Goal: Task Accomplishment & Management: Use online tool/utility

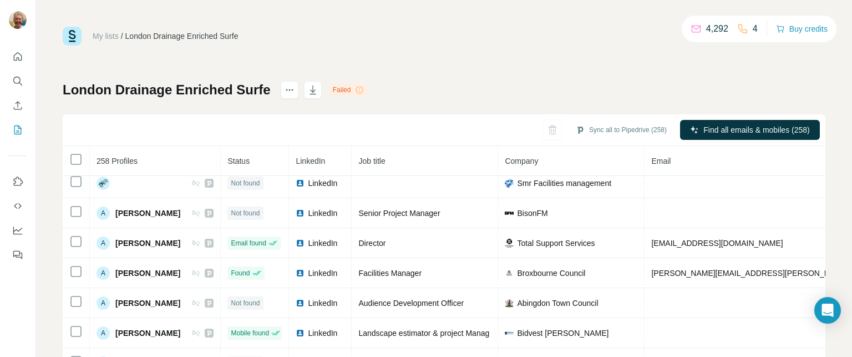
scroll to position [109, 0]
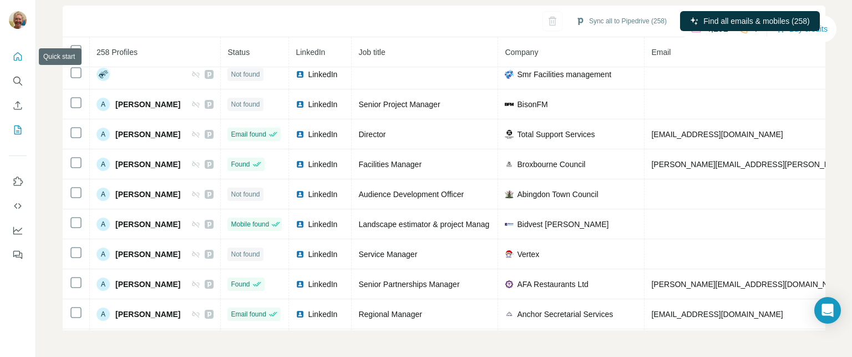
click at [20, 57] on icon "Quick start" at bounding box center [17, 56] width 11 height 11
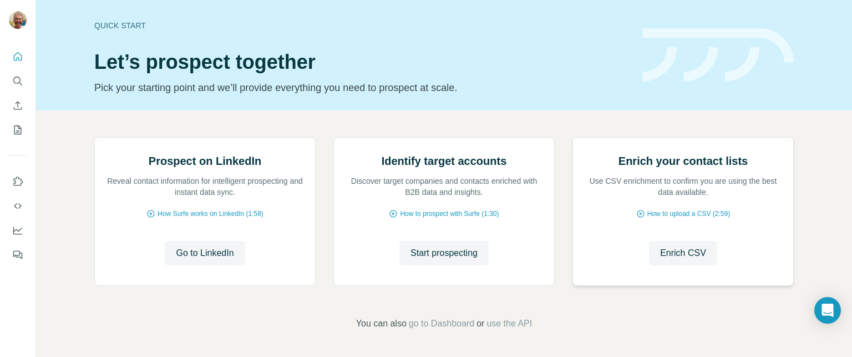
scroll to position [111, 0]
click at [660, 259] on span "Enrich CSV" at bounding box center [683, 252] width 46 height 13
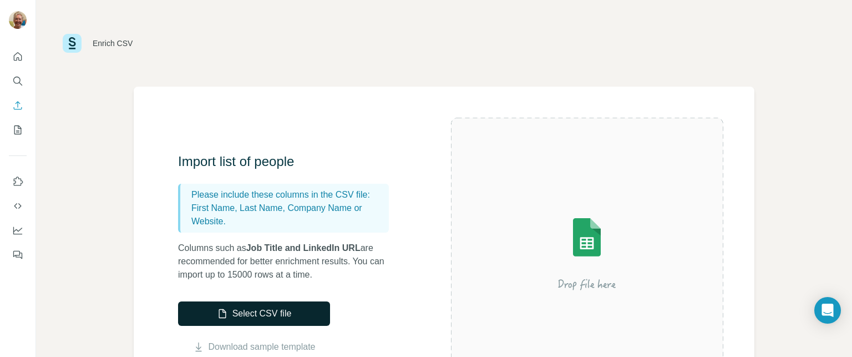
click at [284, 317] on button "Select CSV file" at bounding box center [254, 313] width 152 height 24
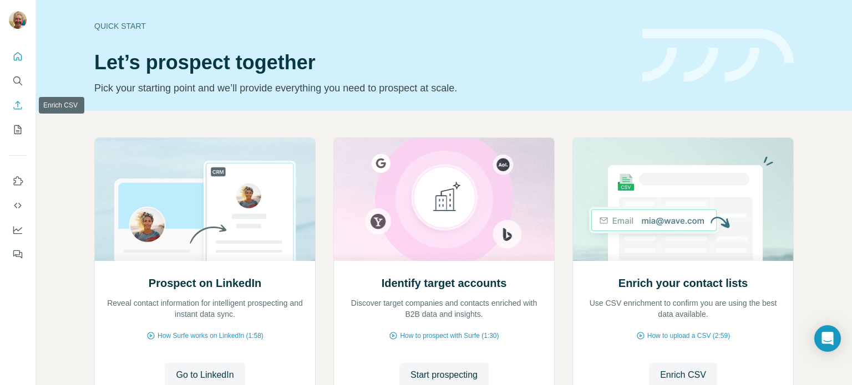
click at [16, 111] on button "Enrich CSV" at bounding box center [18, 105] width 18 height 20
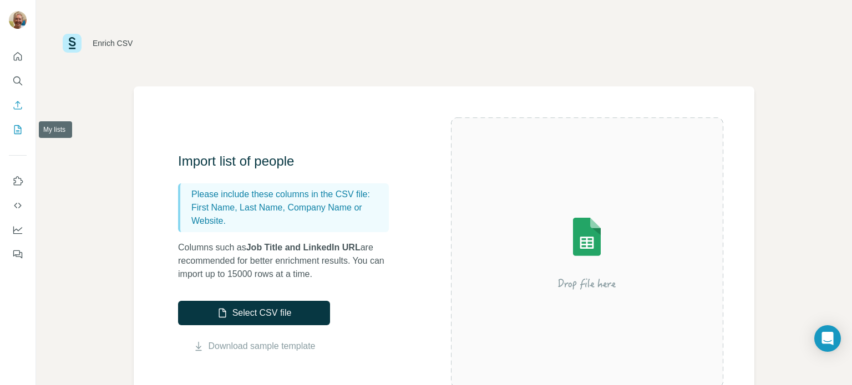
click at [22, 133] on icon "My lists" at bounding box center [17, 129] width 11 height 11
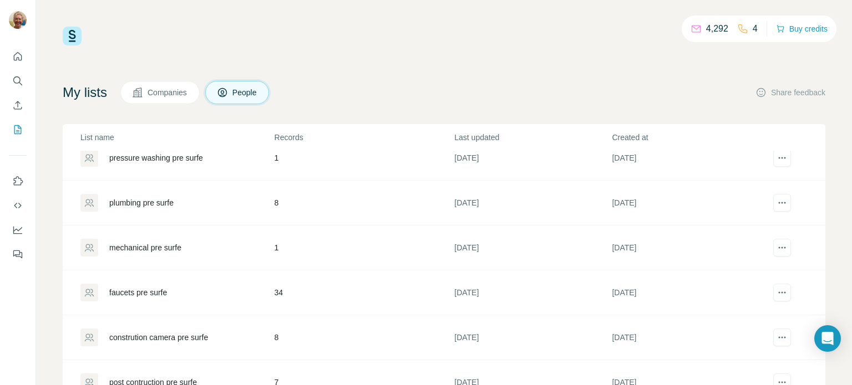
scroll to position [457, 0]
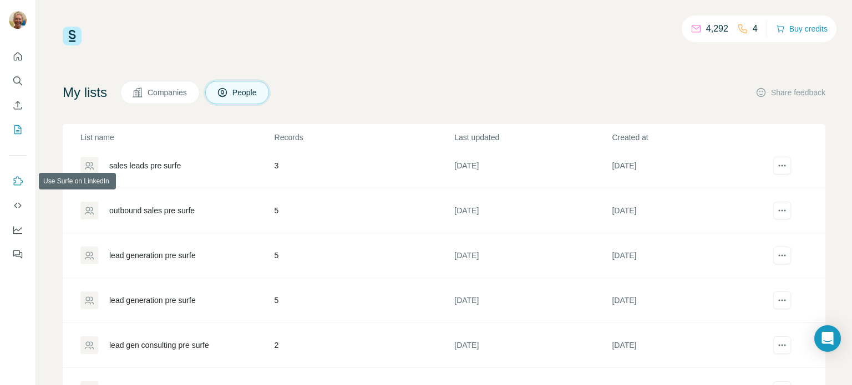
click at [13, 181] on icon "Use Surfe on LinkedIn" at bounding box center [17, 181] width 11 height 11
